Goal: Information Seeking & Learning: Learn about a topic

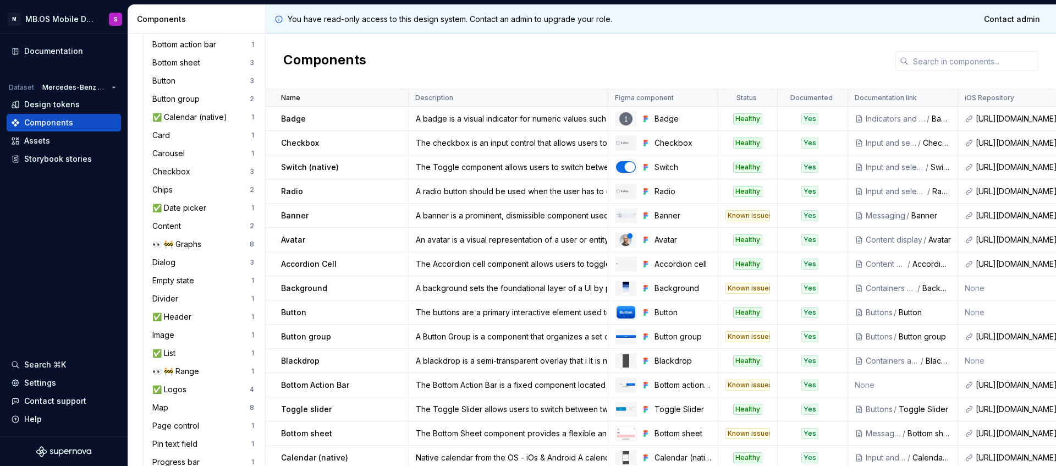
scroll to position [527, 0]
click at [194, 315] on div "✅ Header" at bounding box center [173, 313] width 43 height 11
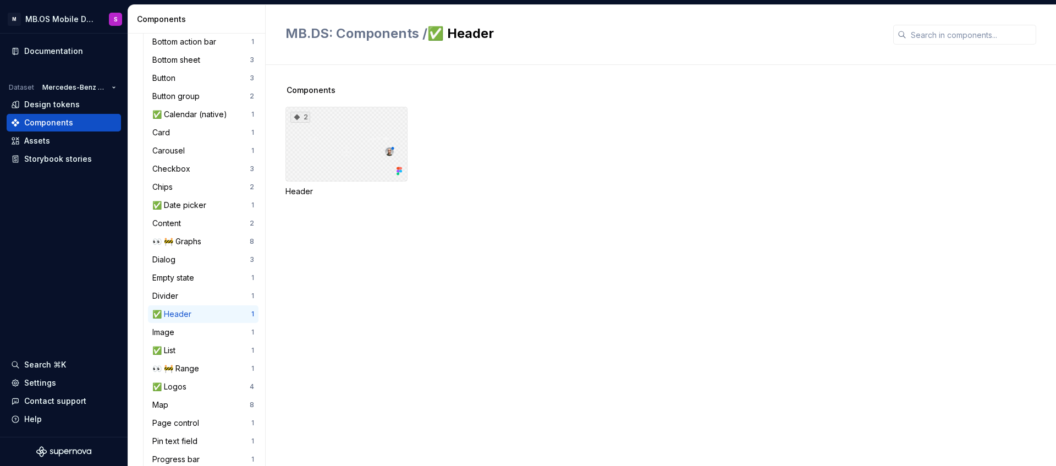
click at [354, 152] on div "2" at bounding box center [346, 144] width 122 height 75
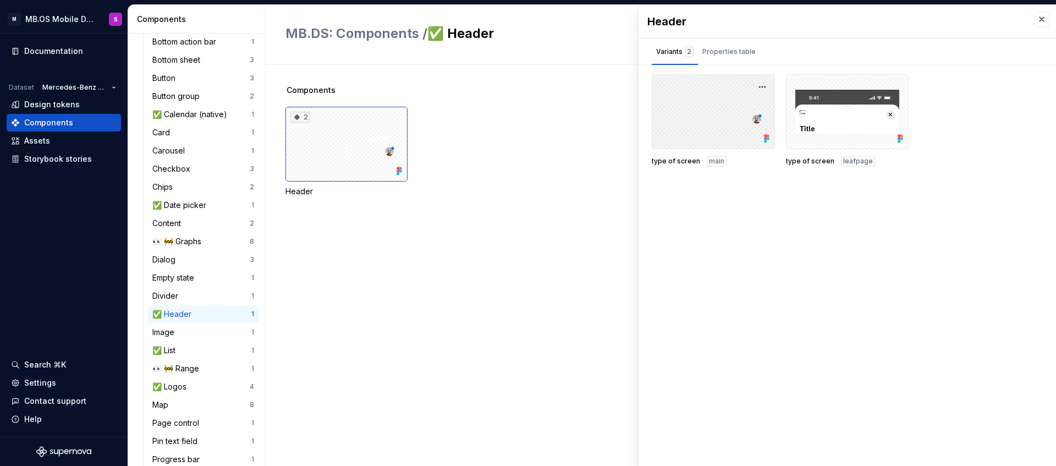
click at [699, 120] on div at bounding box center [713, 111] width 123 height 75
click at [355, 135] on div "2" at bounding box center [346, 144] width 122 height 75
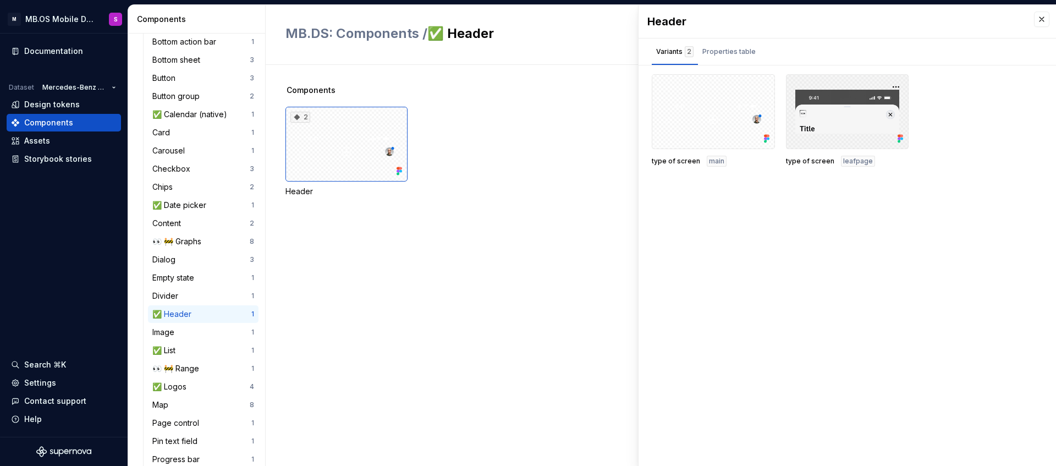
click at [830, 114] on div at bounding box center [847, 111] width 123 height 75
click at [892, 201] on div "Header Variants 2 Properties table type of screen main type of screen leafpage …" at bounding box center [846, 235] width 417 height 461
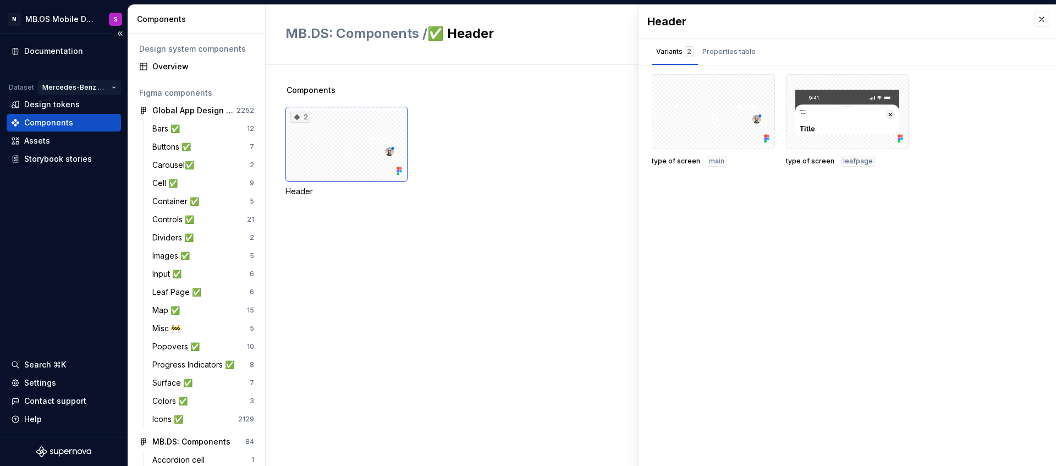
click at [114, 87] on html "M MB.OS Mobile Design System S Documentation Dataset Mercedes-Benz 2.0 Design t…" at bounding box center [528, 233] width 1056 height 466
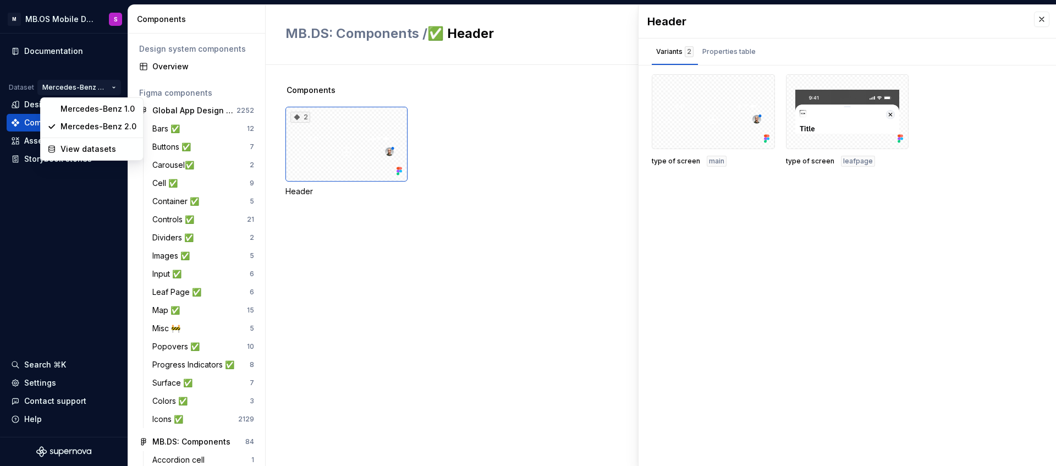
click at [90, 214] on html "M MB.OS Mobile Design System S Documentation Dataset Mercedes-Benz 2.0 Design t…" at bounding box center [528, 233] width 1056 height 466
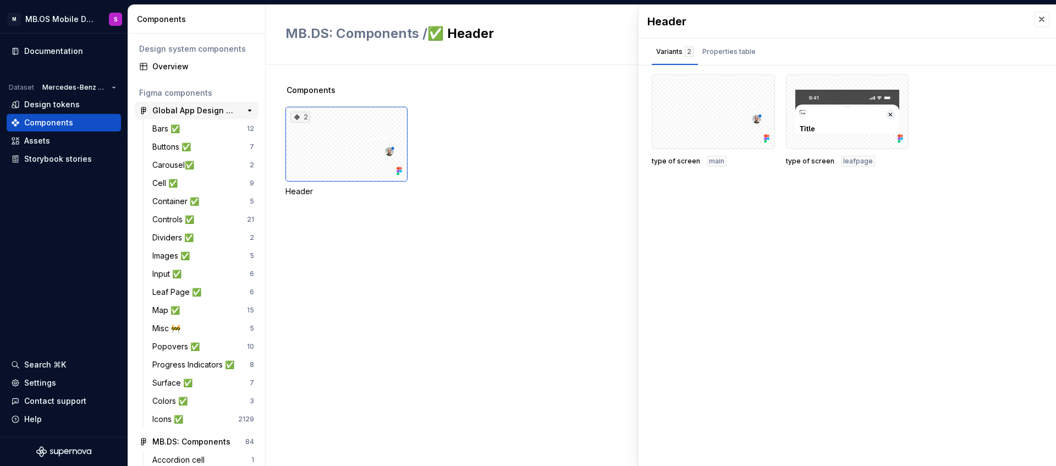
click at [205, 110] on div "Global App Design System 1.1" at bounding box center [193, 110] width 82 height 11
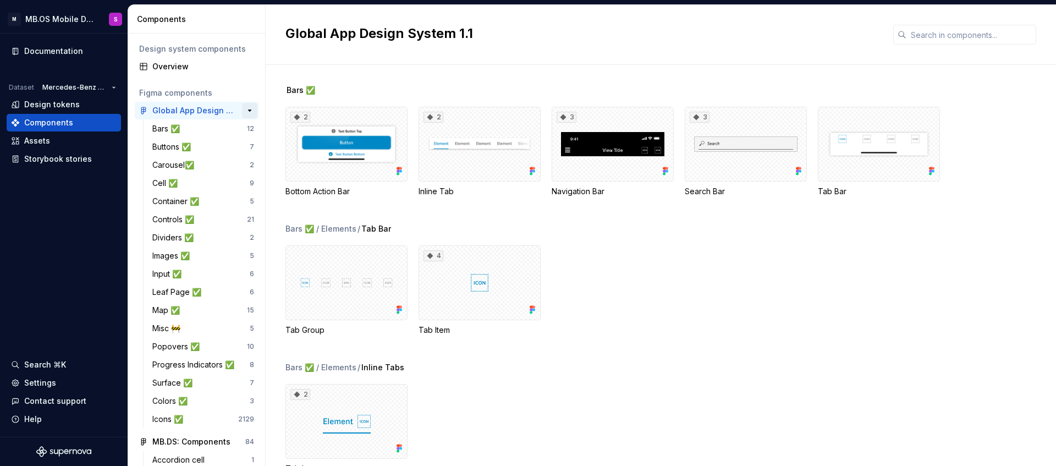
click at [252, 112] on button "button" at bounding box center [249, 110] width 15 height 15
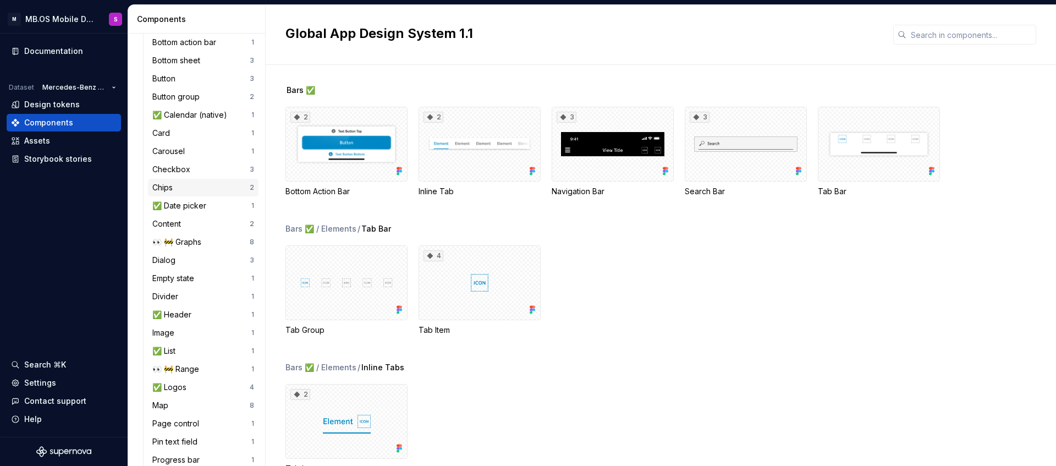
scroll to position [216, 0]
click at [180, 311] on div "✅ Header" at bounding box center [173, 311] width 43 height 11
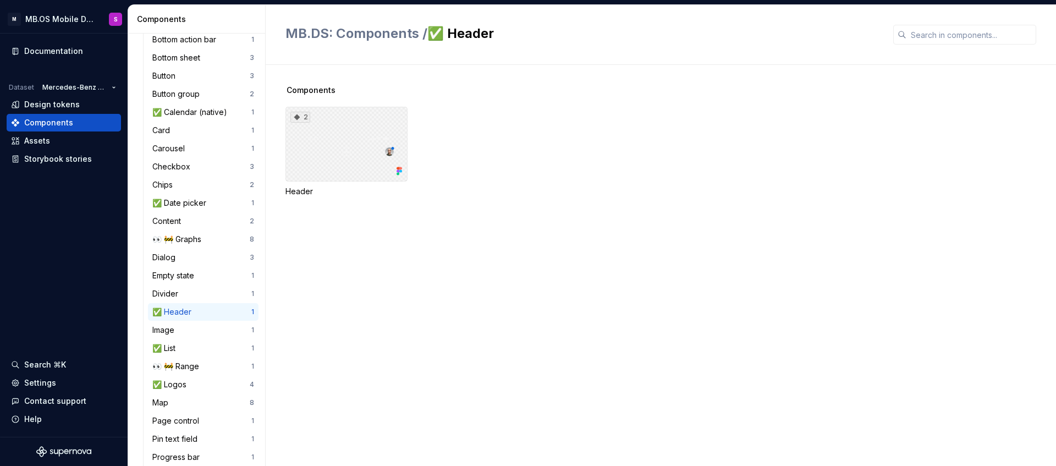
click at [334, 137] on div "2" at bounding box center [346, 144] width 122 height 75
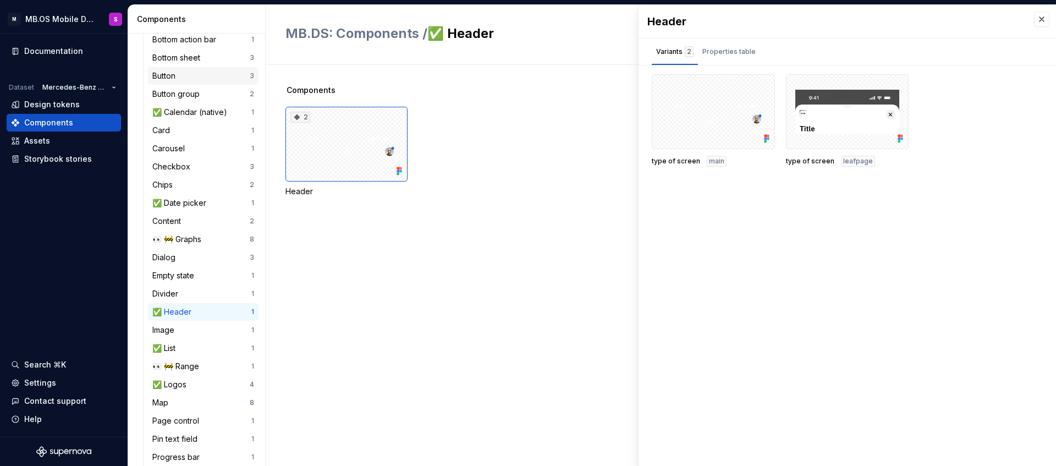
click at [178, 80] on div "Button" at bounding box center [165, 75] width 27 height 11
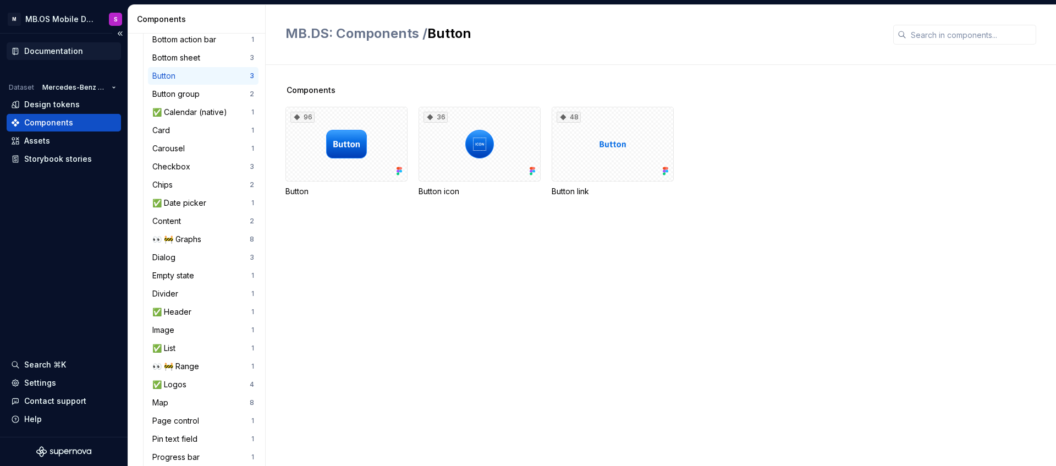
click at [69, 56] on div "Documentation" at bounding box center [53, 51] width 59 height 11
